Goal: Check status: Check status

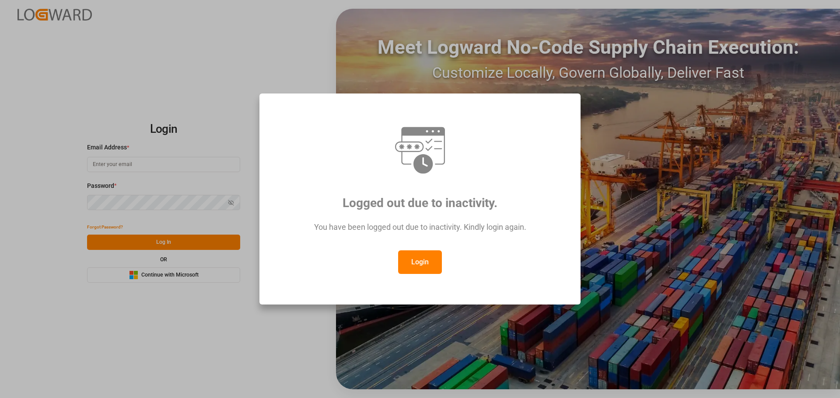
click at [249, 63] on div "Logged out due to inactivity. You have been logged out due to inactivity. Kindl…" at bounding box center [420, 199] width 840 height 398
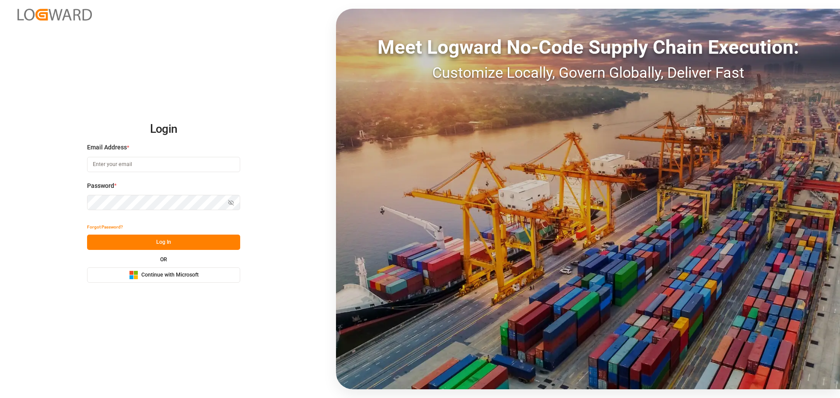
click at [175, 279] on span "Continue with Microsoft" at bounding box center [169, 276] width 57 height 8
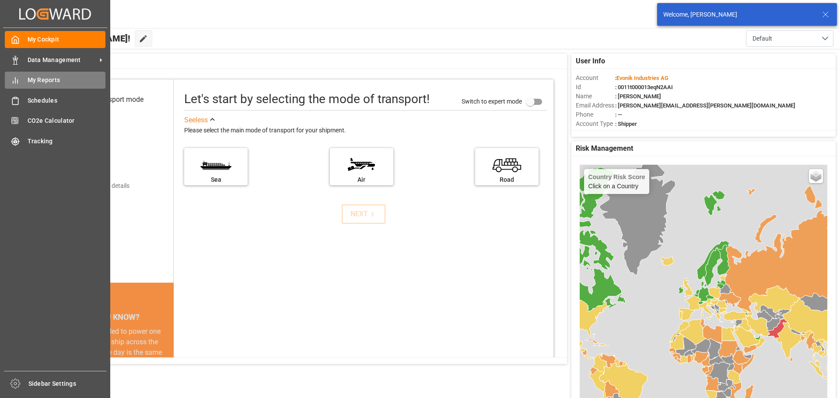
click at [40, 83] on span "My Reports" at bounding box center [67, 80] width 78 height 9
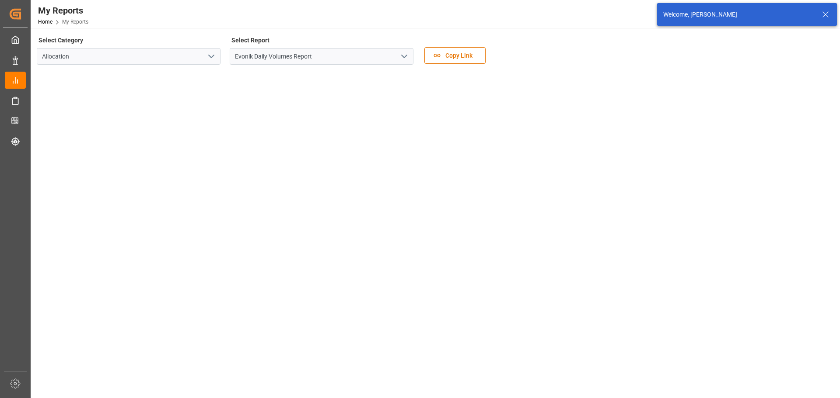
click at [408, 58] on icon "open menu" at bounding box center [404, 56] width 10 height 10
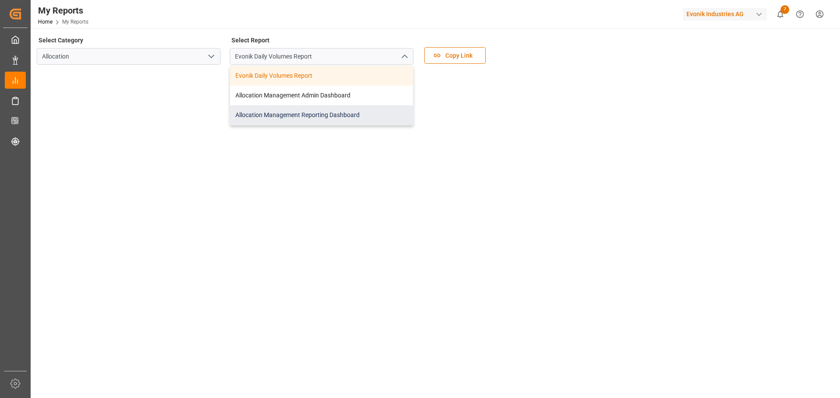
click at [267, 115] on div "Allocation Management Reporting Dashboard" at bounding box center [321, 115] width 183 height 20
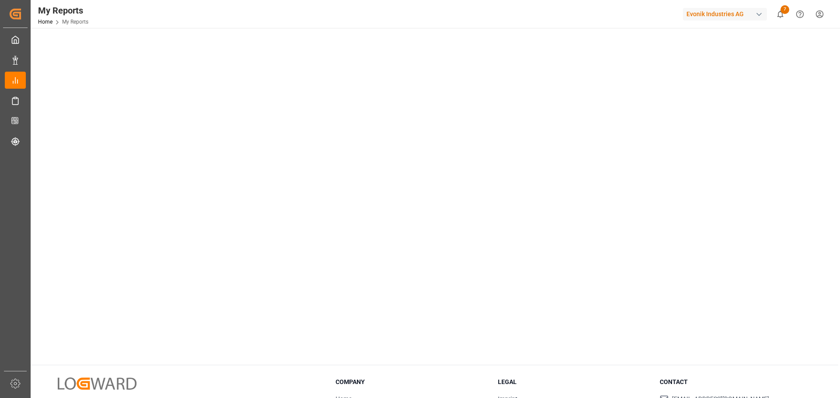
scroll to position [87, 0]
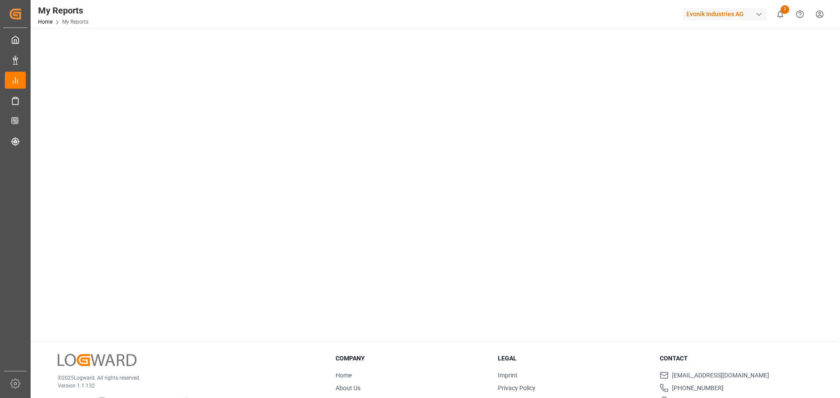
click at [635, 14] on div at bounding box center [639, 14] width 73 height 15
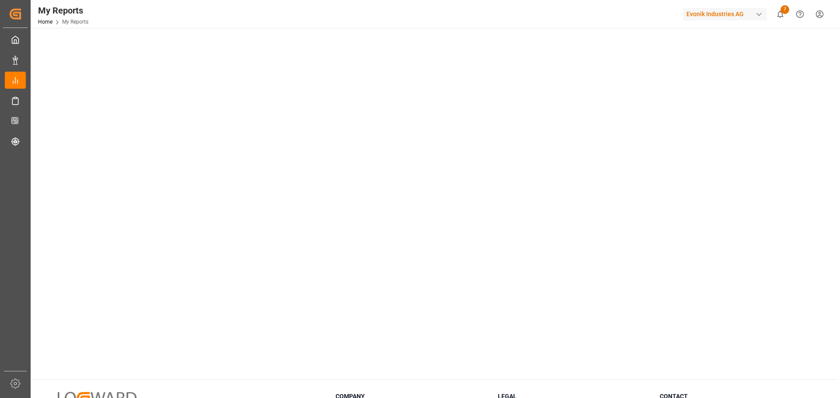
scroll to position [130, 0]
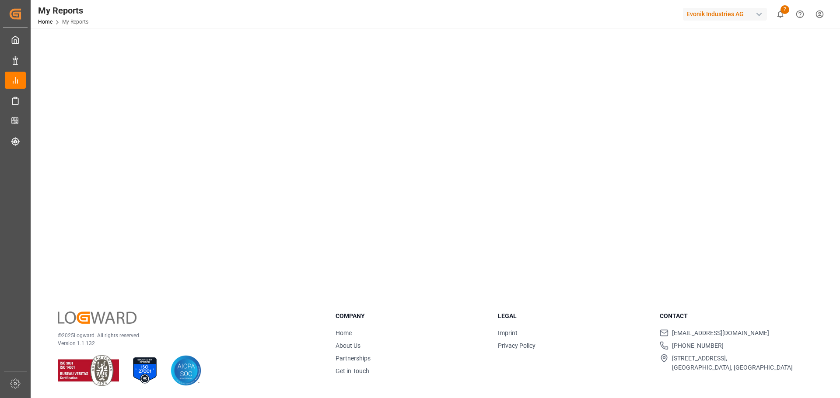
click at [191, 304] on div "© 2025 Logward. All rights reserved. Version 1.1.132 Company Home About Us Part…" at bounding box center [434, 349] width 807 height 99
click at [164, 295] on div "Select Category Allocation Select Report Allocation Management Reporting Dashbo…" at bounding box center [434, 148] width 807 height 500
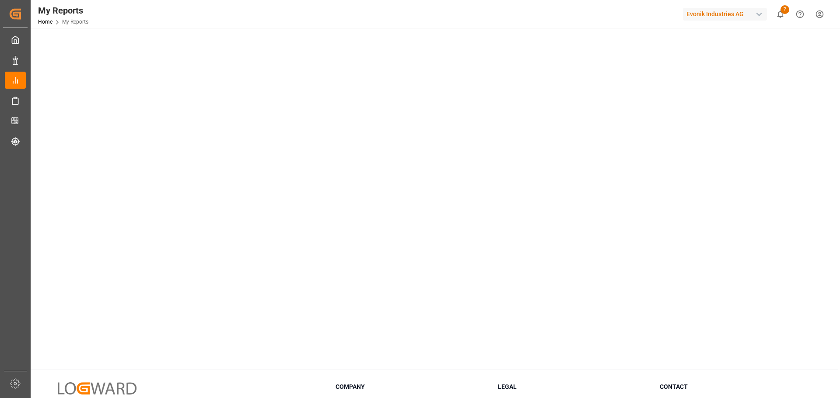
scroll to position [44, 0]
click at [448, 16] on div "My Reports Home My Reports Evonik Industries AG 7 Notifications Only show unrea…" at bounding box center [431, 14] width 815 height 28
click at [822, 15] on html "Created by potrace 1.15, written by Peter Selinger 2001-2017 Created by potrace…" at bounding box center [420, 199] width 840 height 398
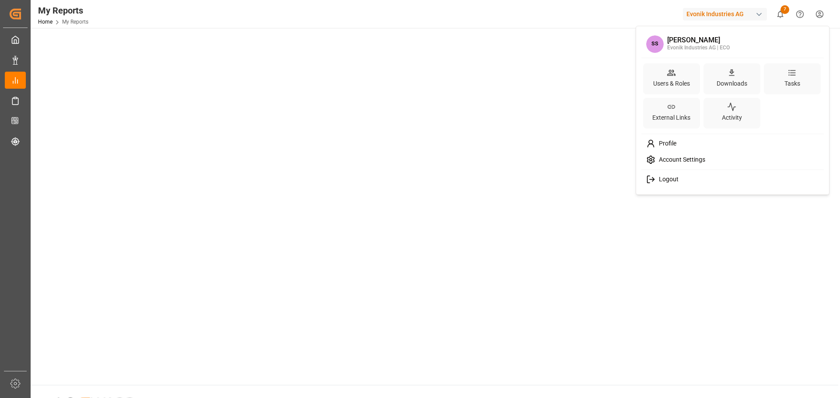
click at [670, 180] on span "Logout" at bounding box center [666, 180] width 23 height 8
